Goal: Task Accomplishment & Management: Use online tool/utility

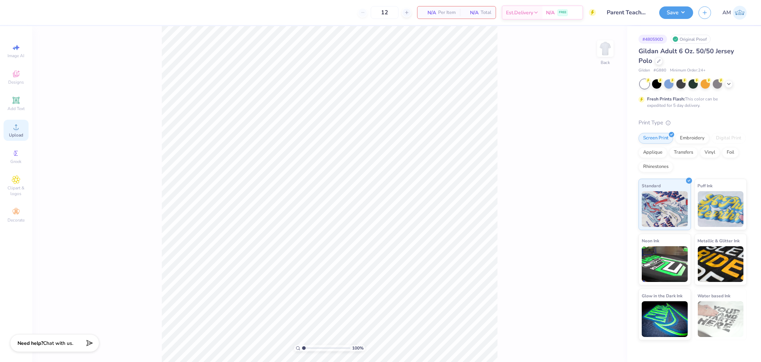
click at [26, 133] on div "Upload" at bounding box center [16, 130] width 25 height 21
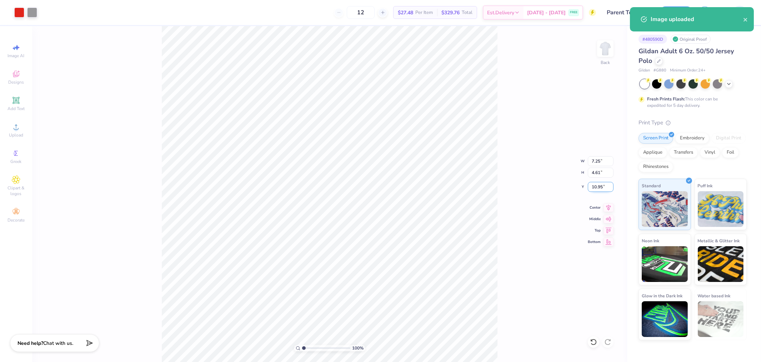
click at [595, 184] on input "10.95" at bounding box center [600, 187] width 26 height 10
click at [595, 158] on input "7.25" at bounding box center [600, 161] width 26 height 10
type input "7.31"
type input "4.65"
type input "10.93"
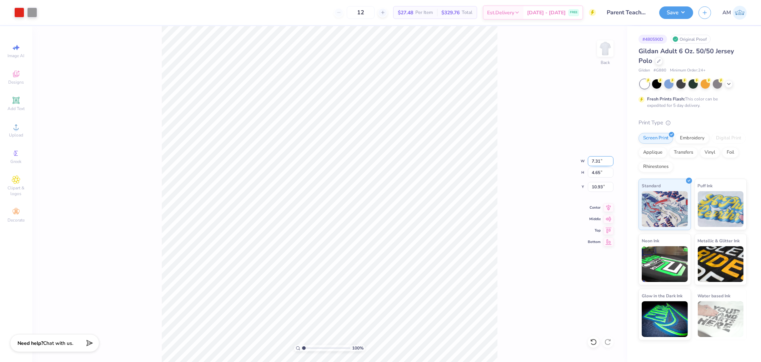
click at [592, 160] on input "7.31" at bounding box center [600, 161] width 26 height 10
type input "12.5"
click at [17, 126] on icon at bounding box center [16, 126] width 9 height 9
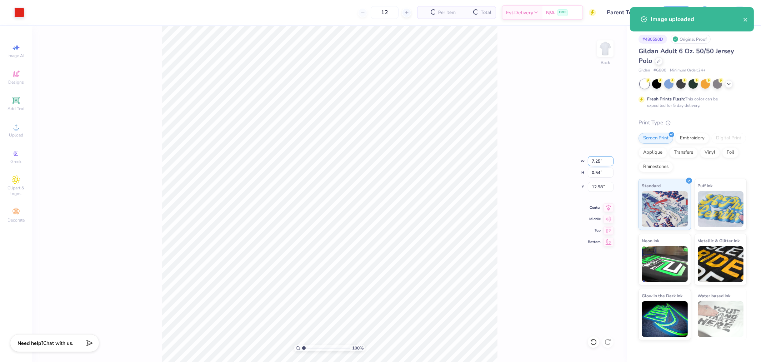
click at [595, 160] on input "7.25" at bounding box center [600, 161] width 26 height 10
type input "4.00"
type input "0.30"
type input "13.10"
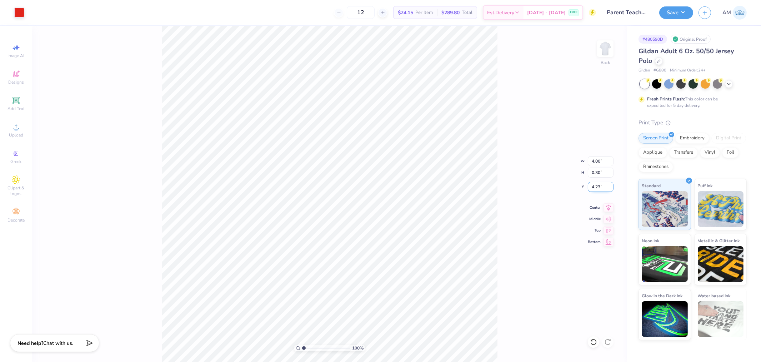
click at [599, 184] on input "4.23" at bounding box center [600, 187] width 26 height 10
type input "3.00"
click at [606, 206] on icon at bounding box center [608, 206] width 10 height 9
click at [610, 45] on img at bounding box center [605, 48] width 29 height 29
click at [20, 131] on icon at bounding box center [16, 126] width 9 height 9
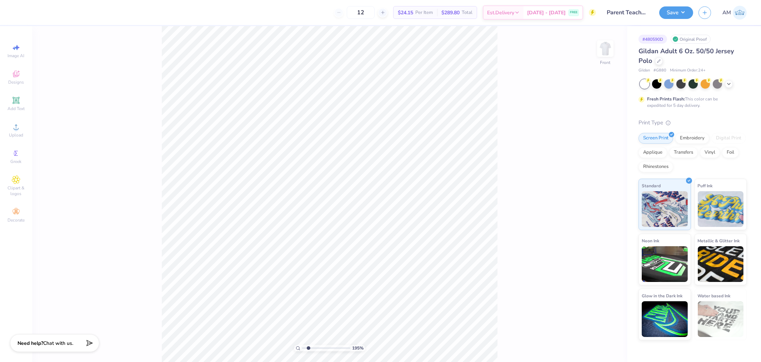
type input "1.94838386168054"
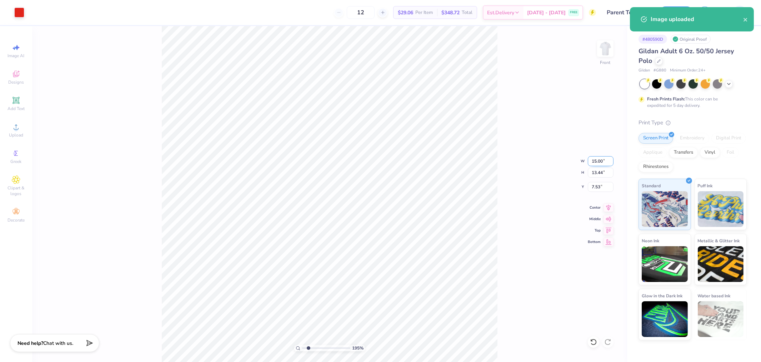
click at [595, 161] on input "15.00" at bounding box center [600, 161] width 26 height 10
type input "12.5"
type input "1.94838386168054"
type input "12.50"
type input "11.21"
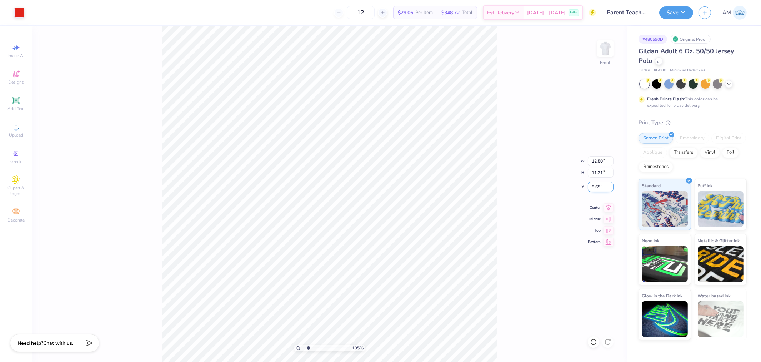
click at [597, 187] on input "8.65" at bounding box center [600, 187] width 26 height 10
type input "3"
type input "1.94838386168054"
type input "3.00"
click at [604, 207] on icon at bounding box center [608, 206] width 10 height 9
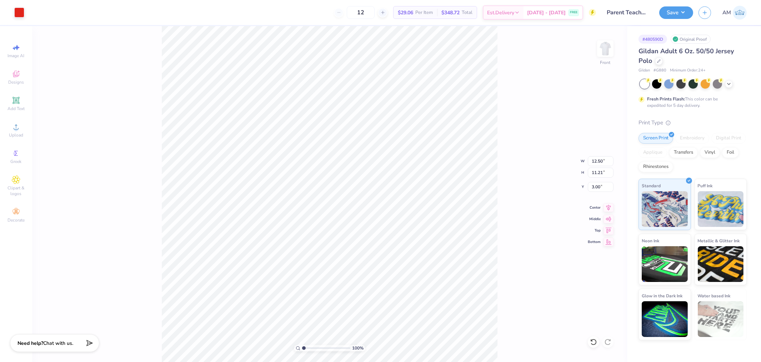
drag, startPoint x: 304, startPoint y: 347, endPoint x: 251, endPoint y: 350, distance: 54.0
type input "1"
click at [302, 350] on input "range" at bounding box center [326, 347] width 48 height 6
click at [602, 52] on img at bounding box center [605, 48] width 29 height 29
click at [13, 134] on span "Upload" at bounding box center [16, 135] width 14 height 6
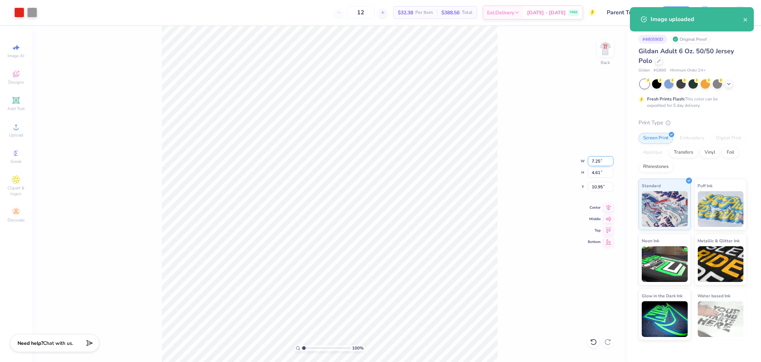
click at [597, 163] on input "7.25" at bounding box center [600, 161] width 26 height 10
type input "4.00"
type input "2.54"
type input "11.98"
click at [605, 206] on icon at bounding box center [608, 206] width 10 height 9
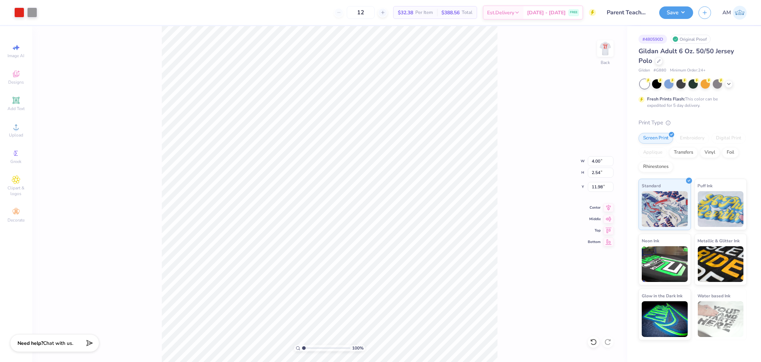
type input "3.00"
click at [223, 15] on div "Art colors 12 $32.38 Per Item $388.56 Total Est. Delivery Sep 19 - 22 FREE Desi…" at bounding box center [380, 181] width 761 height 362
click at [18, 131] on div "Upload" at bounding box center [16, 130] width 25 height 21
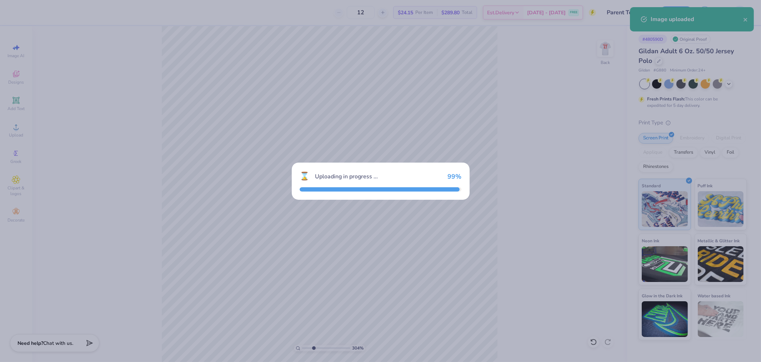
type input "3.03942109121987"
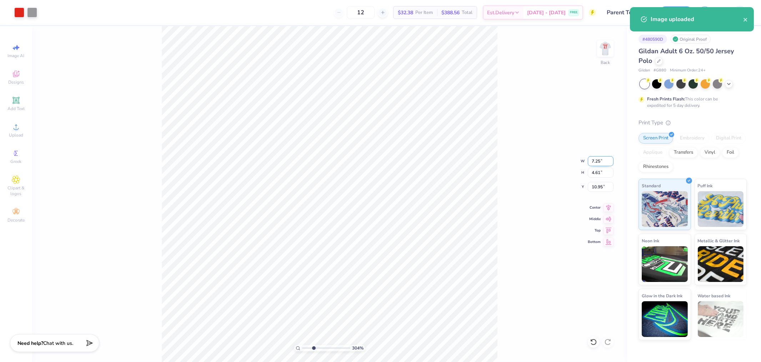
click at [592, 161] on input "7.25" at bounding box center [600, 161] width 26 height 10
type input "4"
type input "3.03942109121987"
type input "4.00"
type input "2.54"
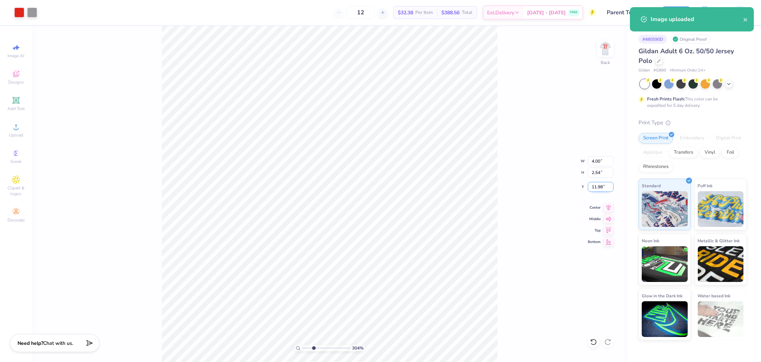
click at [598, 184] on input "11.98" at bounding box center [600, 187] width 26 height 10
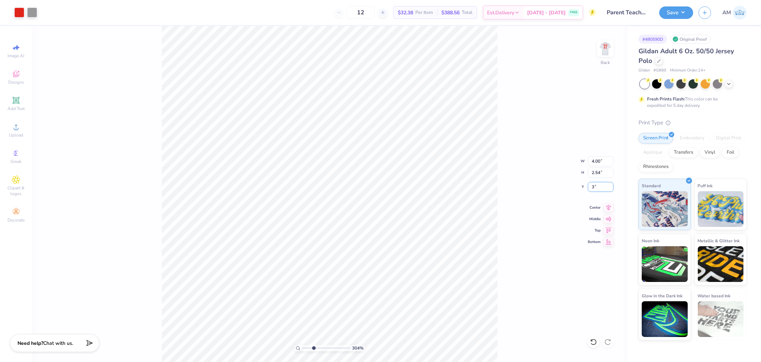
type input "3"
type input "3.03942109121987"
type input "3.00"
click at [607, 204] on icon at bounding box center [608, 206] width 10 height 9
click at [601, 50] on img at bounding box center [605, 48] width 29 height 29
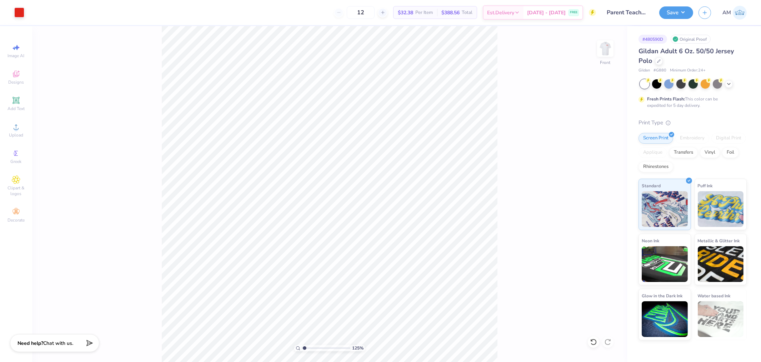
type input "1"
click at [612, 52] on img at bounding box center [605, 48] width 29 height 29
click at [668, 11] on button "Save" at bounding box center [676, 11] width 34 height 12
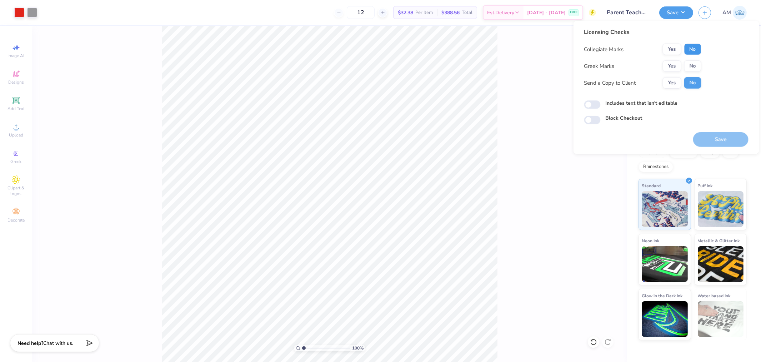
click at [692, 53] on button "No" at bounding box center [692, 49] width 17 height 11
click at [691, 65] on button "No" at bounding box center [692, 65] width 17 height 11
click at [670, 84] on button "Yes" at bounding box center [671, 82] width 19 height 11
click at [585, 106] on input "Includes text that isn't editable" at bounding box center [592, 104] width 16 height 9
checkbox input "true"
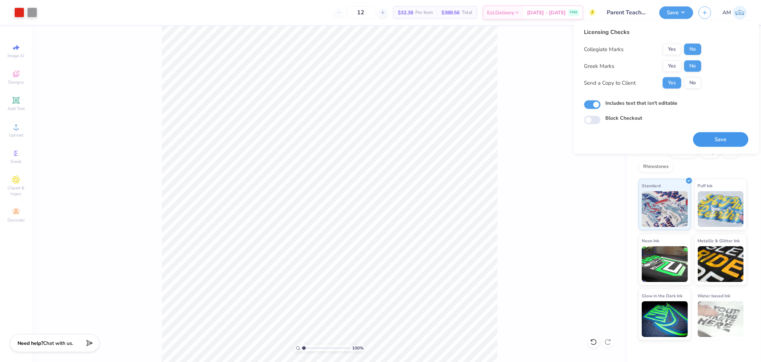
click at [737, 141] on button "Save" at bounding box center [720, 139] width 55 height 15
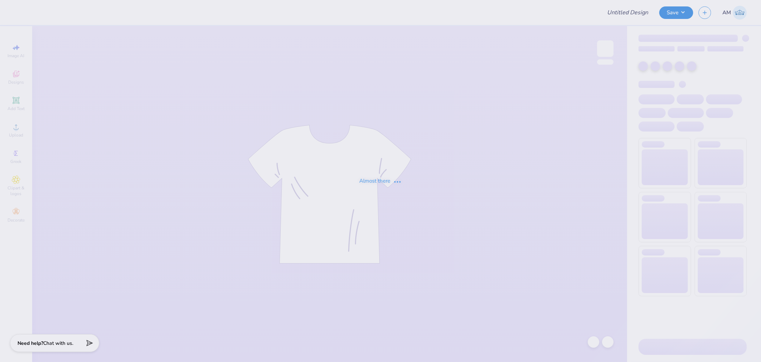
type input "[PERSON_NAME] : [GEOGRAPHIC_DATA][PERSON_NAME]"
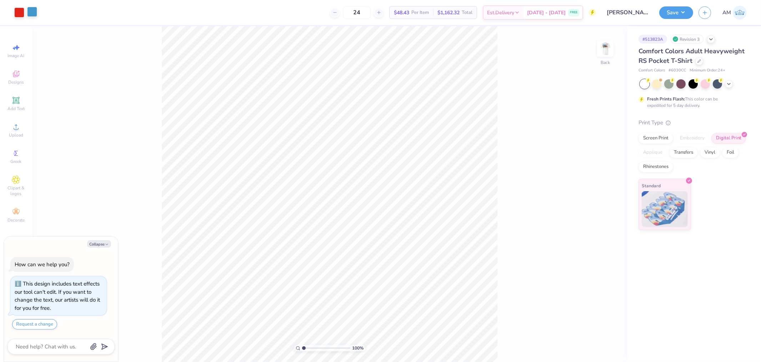
click at [28, 14] on div at bounding box center [32, 12] width 10 height 10
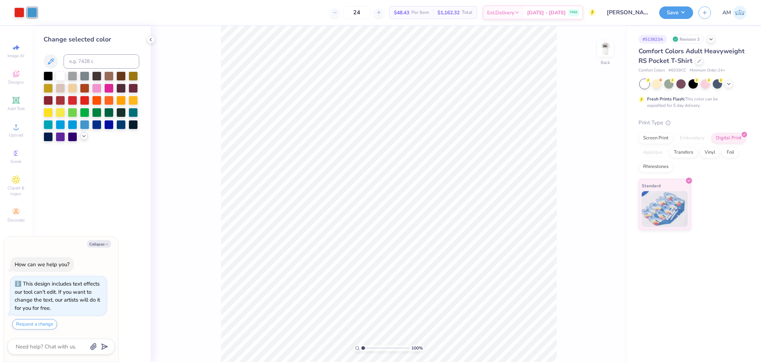
click at [84, 140] on div at bounding box center [84, 136] width 8 height 8
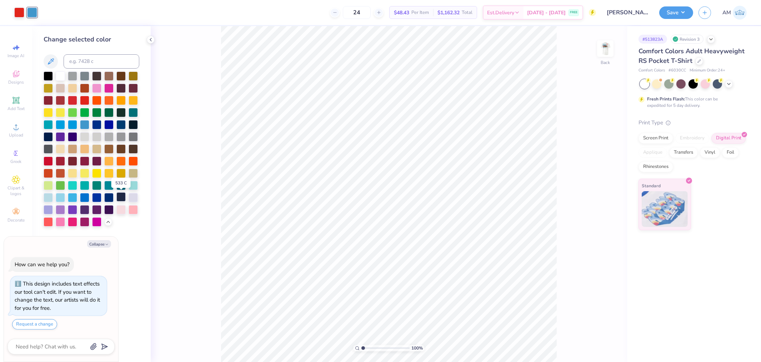
click at [121, 197] on div at bounding box center [120, 196] width 9 height 9
click at [111, 196] on div at bounding box center [108, 196] width 9 height 9
type textarea "x"
type input "4.2425613837645"
click at [137, 120] on div at bounding box center [132, 123] width 9 height 9
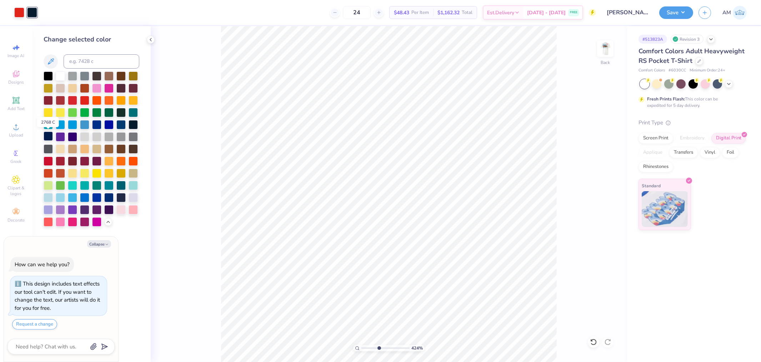
click at [45, 137] on div at bounding box center [48, 135] width 9 height 9
click at [122, 197] on div at bounding box center [120, 196] width 9 height 9
click at [47, 133] on div at bounding box center [48, 135] width 9 height 9
click at [107, 197] on div at bounding box center [108, 196] width 9 height 9
type textarea "x"
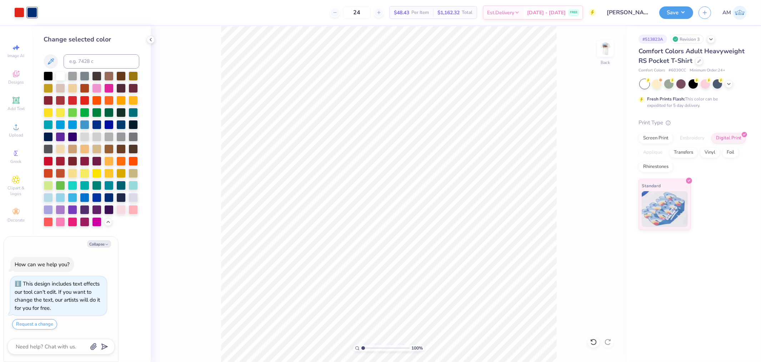
drag, startPoint x: 379, startPoint y: 349, endPoint x: 322, endPoint y: 357, distance: 57.0
type input "1"
click at [361, 351] on input "range" at bounding box center [385, 347] width 48 height 6
click at [597, 49] on div at bounding box center [605, 48] width 33 height 33
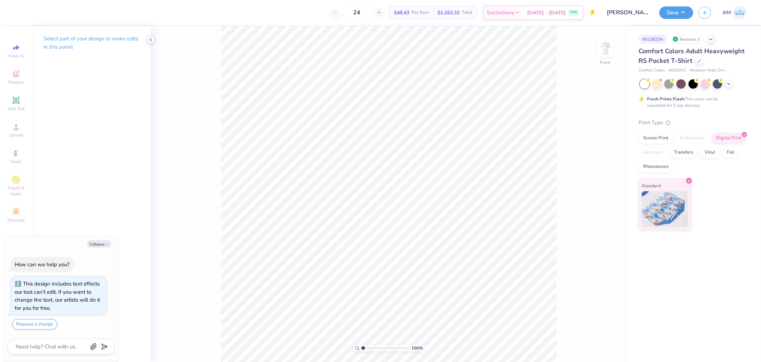
click at [148, 41] on icon at bounding box center [151, 40] width 6 height 6
click at [158, 48] on div "100 % Front" at bounding box center [329, 193] width 595 height 335
click at [609, 57] on img at bounding box center [605, 48] width 29 height 29
click at [30, 14] on div at bounding box center [32, 12] width 10 height 10
type textarea "x"
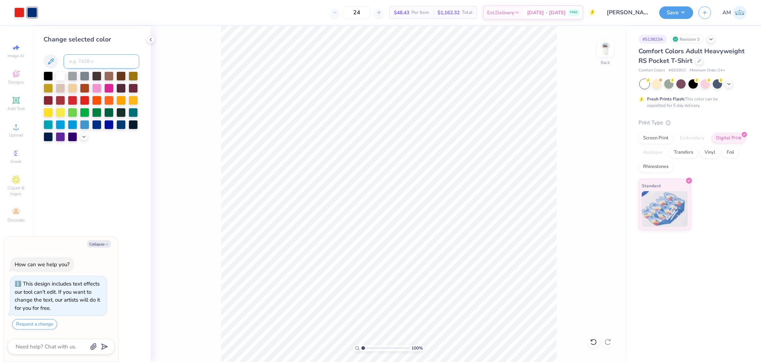
click at [91, 61] on input at bounding box center [102, 61] width 76 height 14
type input "2768"
type textarea "x"
click at [151, 40] on icon at bounding box center [151, 40] width 6 height 6
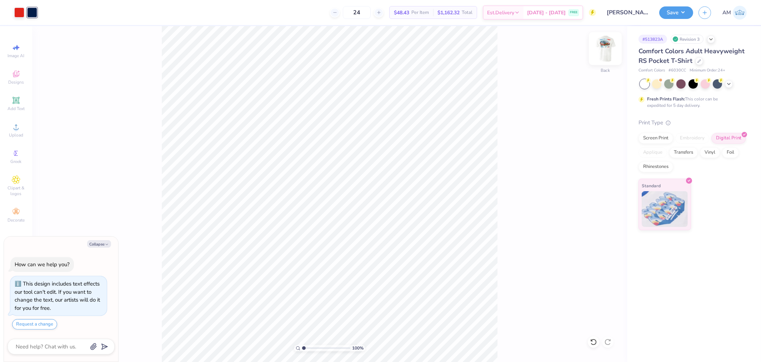
click at [611, 52] on img at bounding box center [605, 48] width 29 height 29
drag, startPoint x: 95, startPoint y: 246, endPoint x: 128, endPoint y: 229, distance: 36.9
click at [97, 246] on button "Collapse" at bounding box center [99, 243] width 24 height 7
type textarea "x"
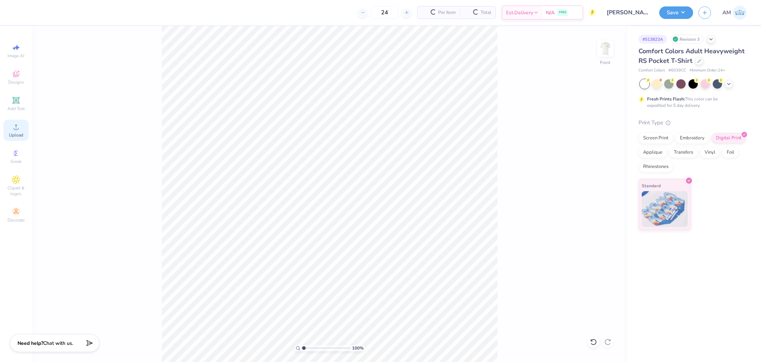
click at [17, 133] on span "Upload" at bounding box center [16, 135] width 14 height 6
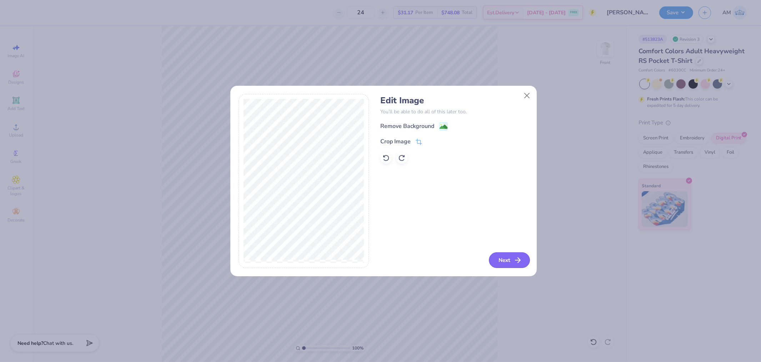
click at [507, 263] on button "Next" at bounding box center [509, 260] width 41 height 16
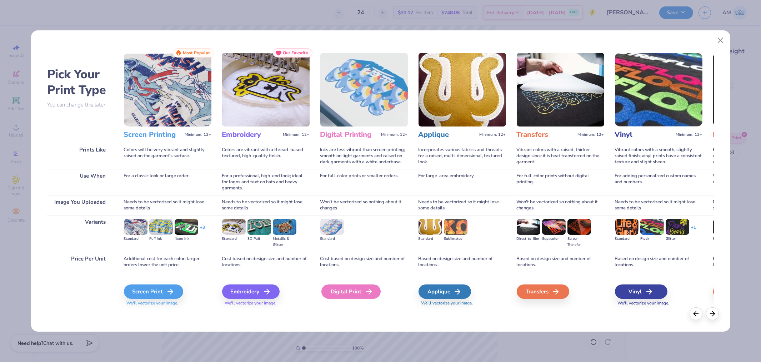
click at [360, 289] on div "Digital Print" at bounding box center [350, 291] width 59 height 14
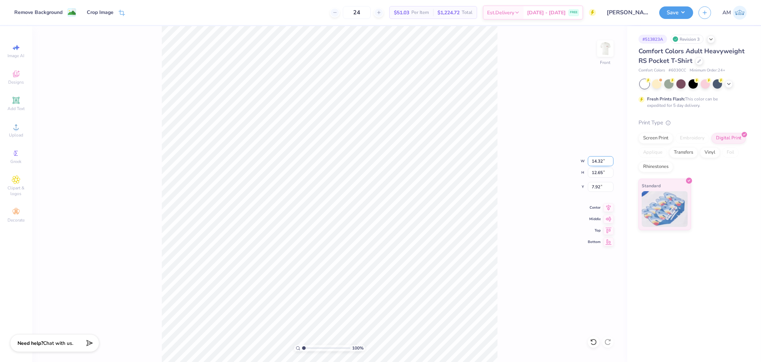
click at [594, 161] on input "14.32" at bounding box center [600, 161] width 26 height 10
type input "12.50"
type input "11.04"
click at [604, 208] on icon at bounding box center [608, 206] width 10 height 9
click at [597, 187] on input "8.73" at bounding box center [600, 187] width 26 height 10
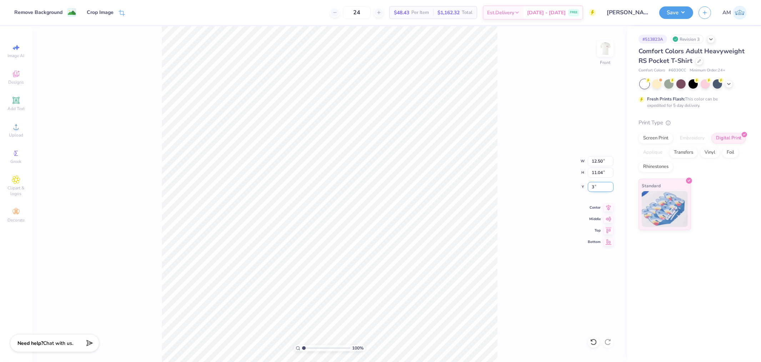
type input "3.00"
click at [505, 87] on div "100 % Front W 12.50 12.50 " H 11.04 11.04 " Y 3.00 3.00 " Center Middle Top Bot…" at bounding box center [329, 193] width 595 height 335
click at [601, 46] on img at bounding box center [605, 48] width 29 height 29
click at [590, 161] on input "3.50" at bounding box center [594, 162] width 26 height 10
type input "4"
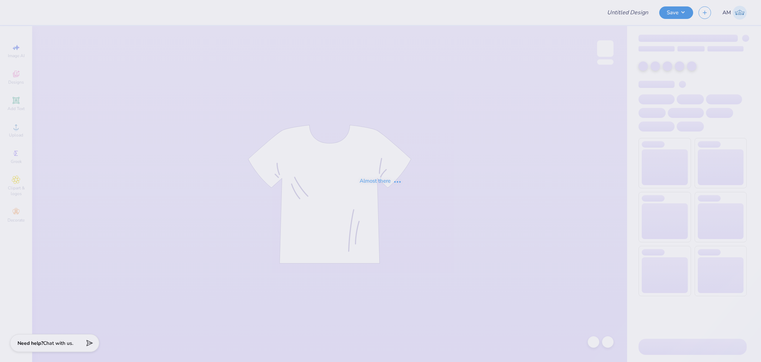
type input "[PERSON_NAME] : [GEOGRAPHIC_DATA][PERSON_NAME]"
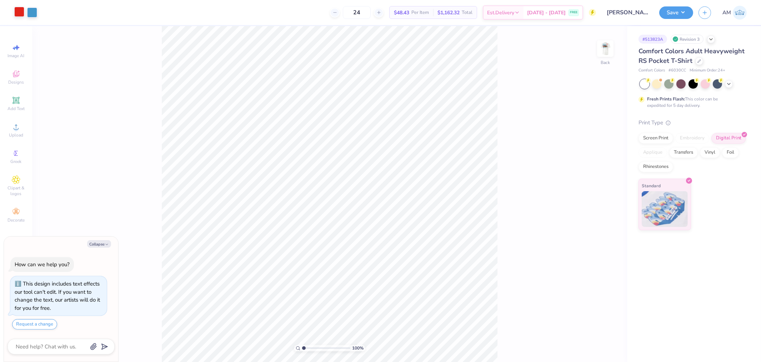
click at [22, 11] on div at bounding box center [19, 12] width 10 height 10
type textarea "x"
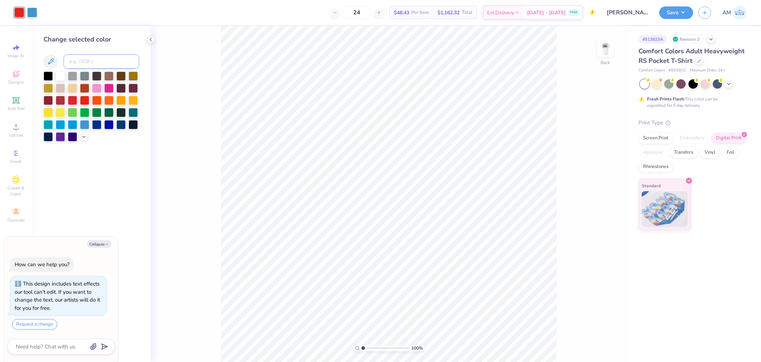
click at [111, 64] on input at bounding box center [102, 61] width 76 height 14
type input "350"
type textarea "x"
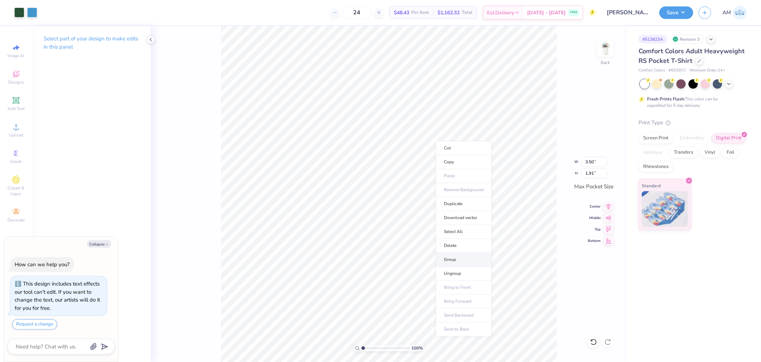
click at [461, 262] on li "Group" at bounding box center [463, 259] width 56 height 14
click at [609, 208] on icon at bounding box center [608, 205] width 10 height 9
click at [609, 218] on icon at bounding box center [608, 216] width 10 height 9
click at [604, 205] on icon at bounding box center [608, 205] width 10 height 9
click at [606, 216] on icon at bounding box center [608, 216] width 10 height 9
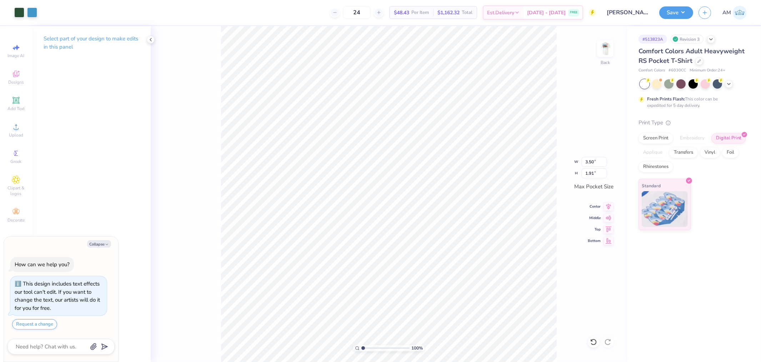
click at [595, 52] on div "100 % Back W 3.50 3.50 " H 1.91 1.91 " Max Pocket Size Center Middle Top Bottom" at bounding box center [389, 193] width 476 height 335
click at [605, 50] on img at bounding box center [605, 48] width 29 height 29
click at [150, 37] on icon at bounding box center [151, 40] width 6 height 6
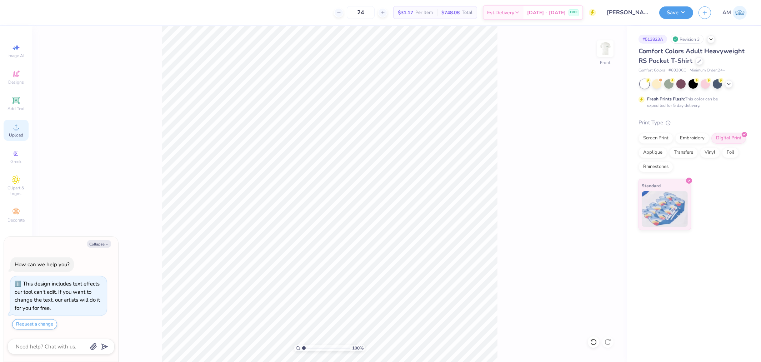
click at [12, 131] on icon at bounding box center [16, 126] width 9 height 9
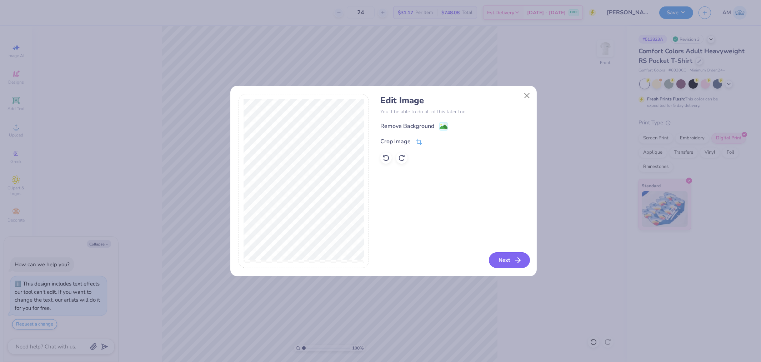
click at [508, 261] on button "Next" at bounding box center [509, 260] width 41 height 16
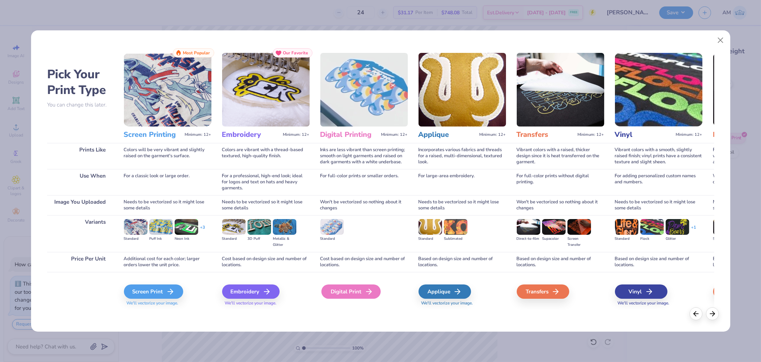
click at [359, 288] on div "Digital Print" at bounding box center [350, 291] width 59 height 14
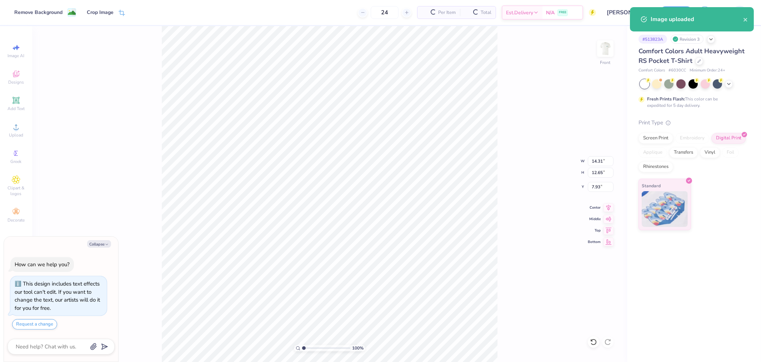
type textarea "x"
click at [598, 160] on input "14.31" at bounding box center [600, 161] width 26 height 10
type input "12.5"
type textarea "x"
type input "12.50"
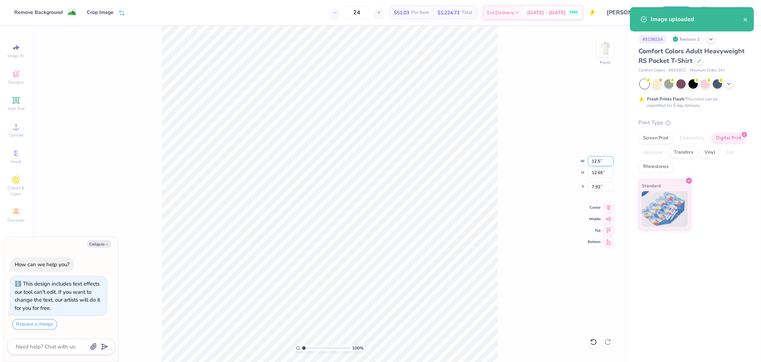
type input "11.05"
click at [595, 185] on input "8.73" at bounding box center [600, 187] width 26 height 10
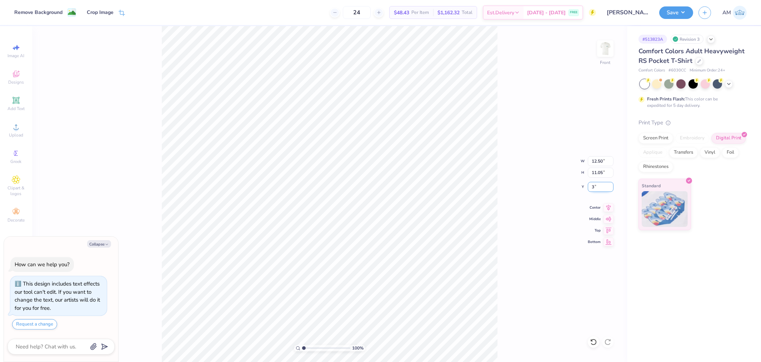
type input "3"
type textarea "x"
type input "3.00"
click at [607, 48] on img at bounding box center [605, 48] width 29 height 29
type textarea "x"
